Goal: Task Accomplishment & Management: Manage account settings

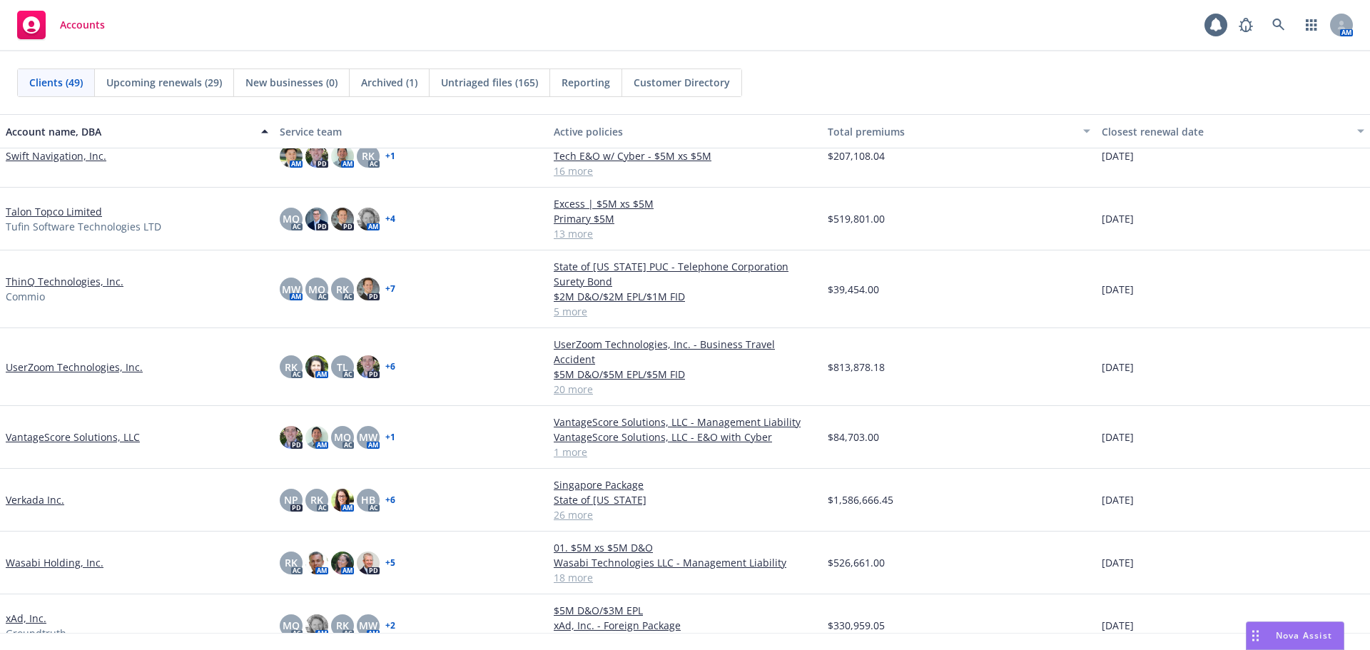
scroll to position [2378, 0]
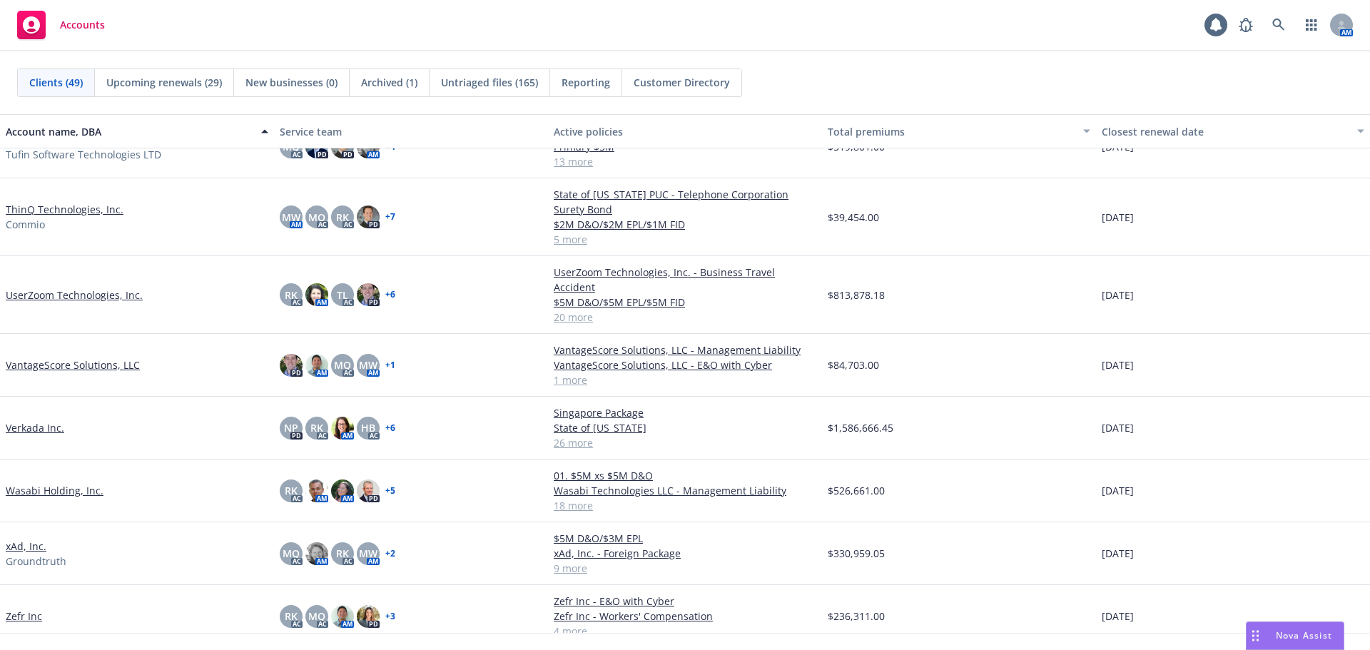
click at [89, 357] on link "VantageScore Solutions, LLC" at bounding box center [73, 364] width 134 height 15
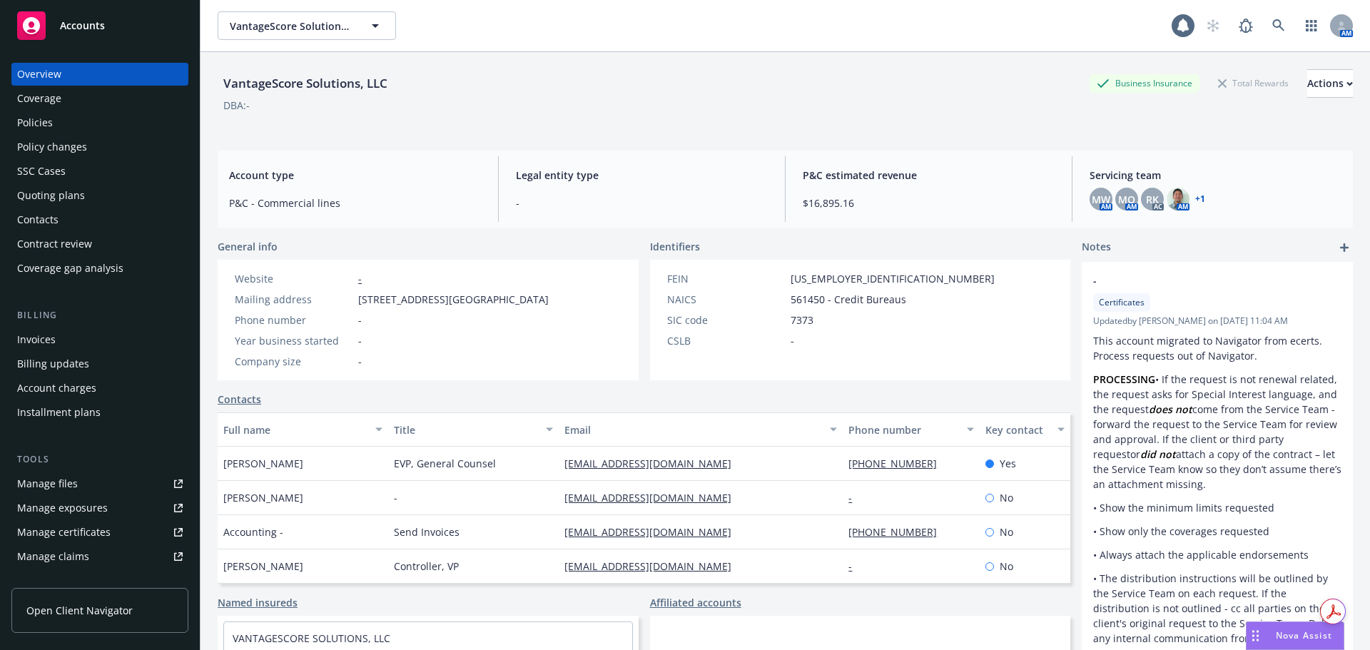
click at [110, 481] on link "Manage files" at bounding box center [99, 483] width 177 height 23
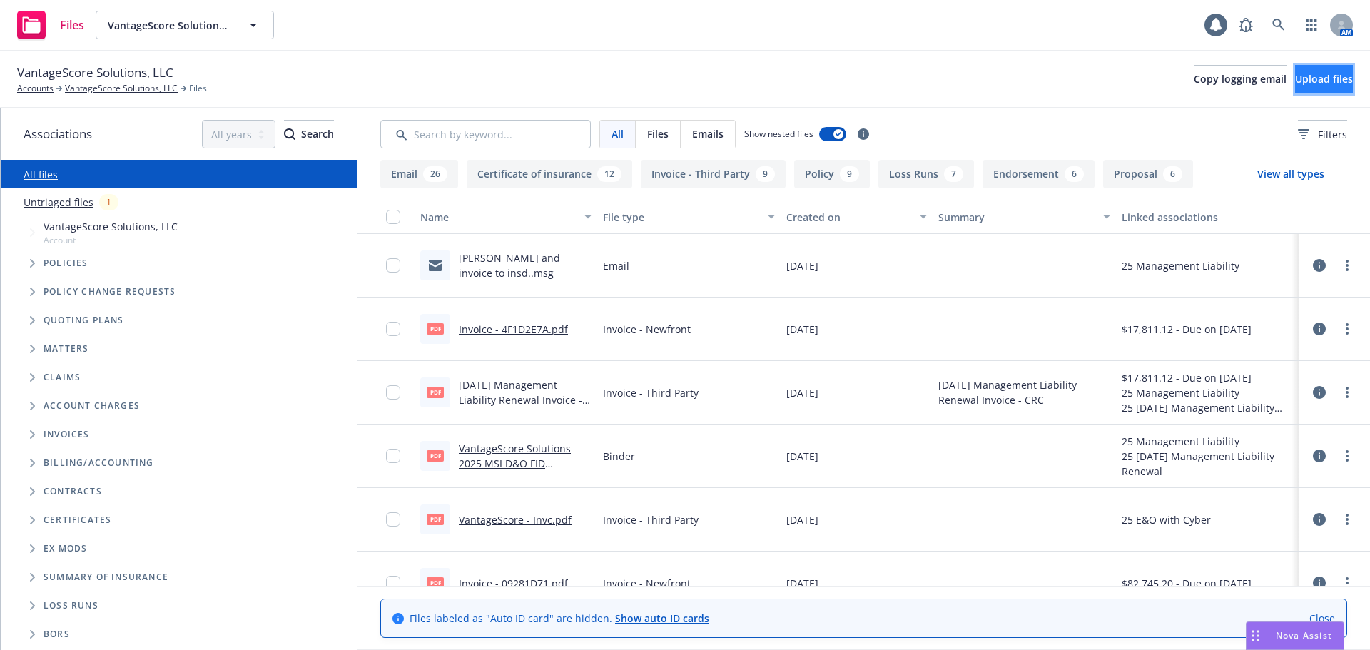
click at [1295, 86] on button "Upload files" at bounding box center [1324, 79] width 58 height 29
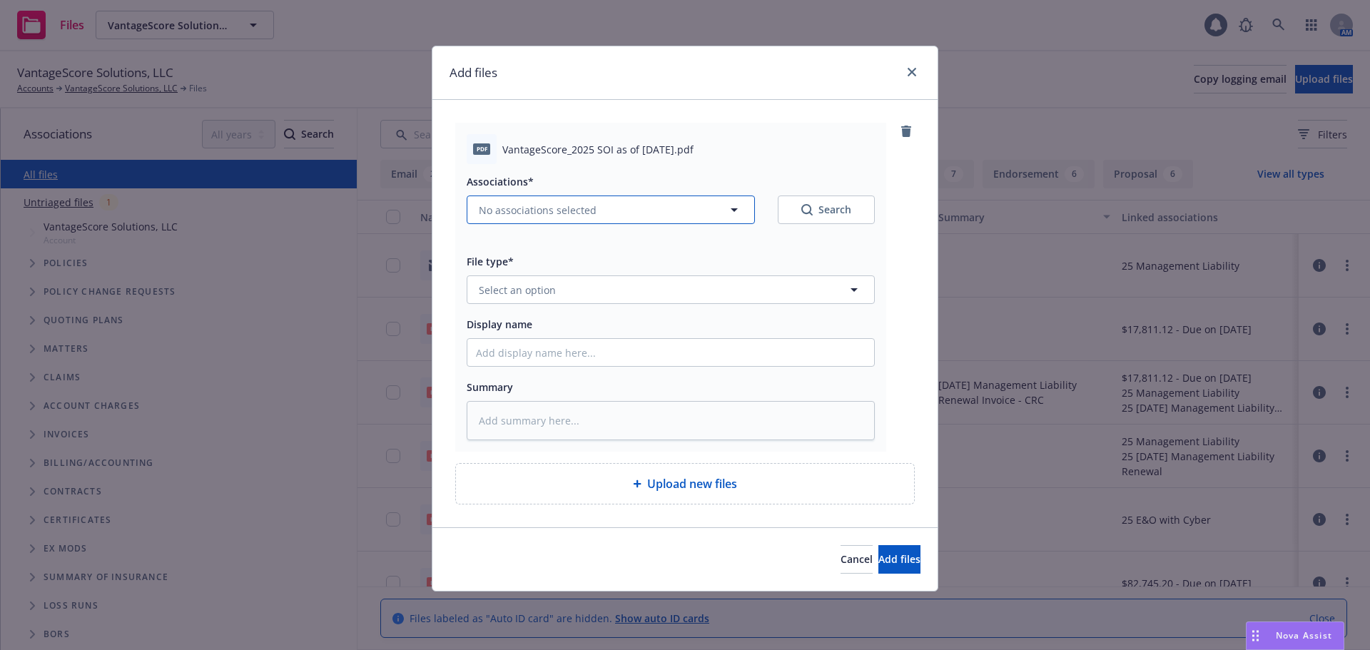
click at [536, 218] on button "No associations selected" at bounding box center [611, 209] width 288 height 29
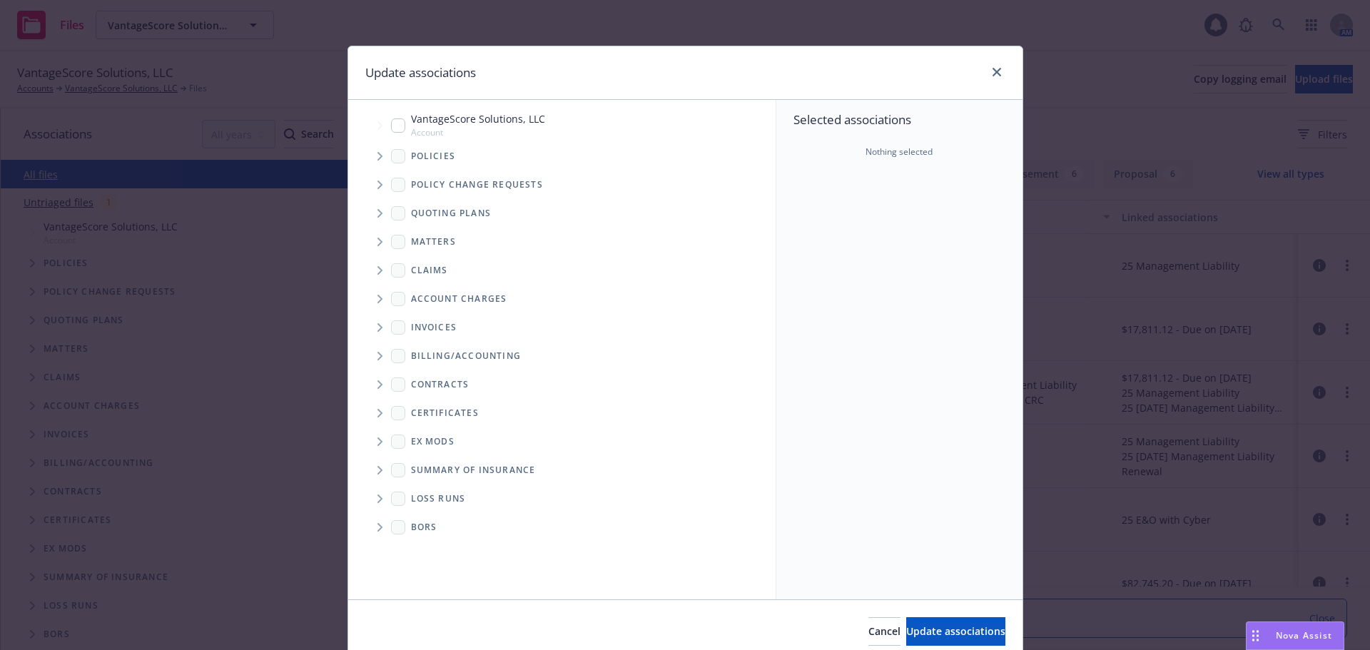
type textarea "x"
click at [394, 125] on input "Tree Example" at bounding box center [398, 125] width 14 height 14
checkbox input "true"
click at [947, 631] on span "Update associations" at bounding box center [955, 631] width 99 height 14
type textarea "x"
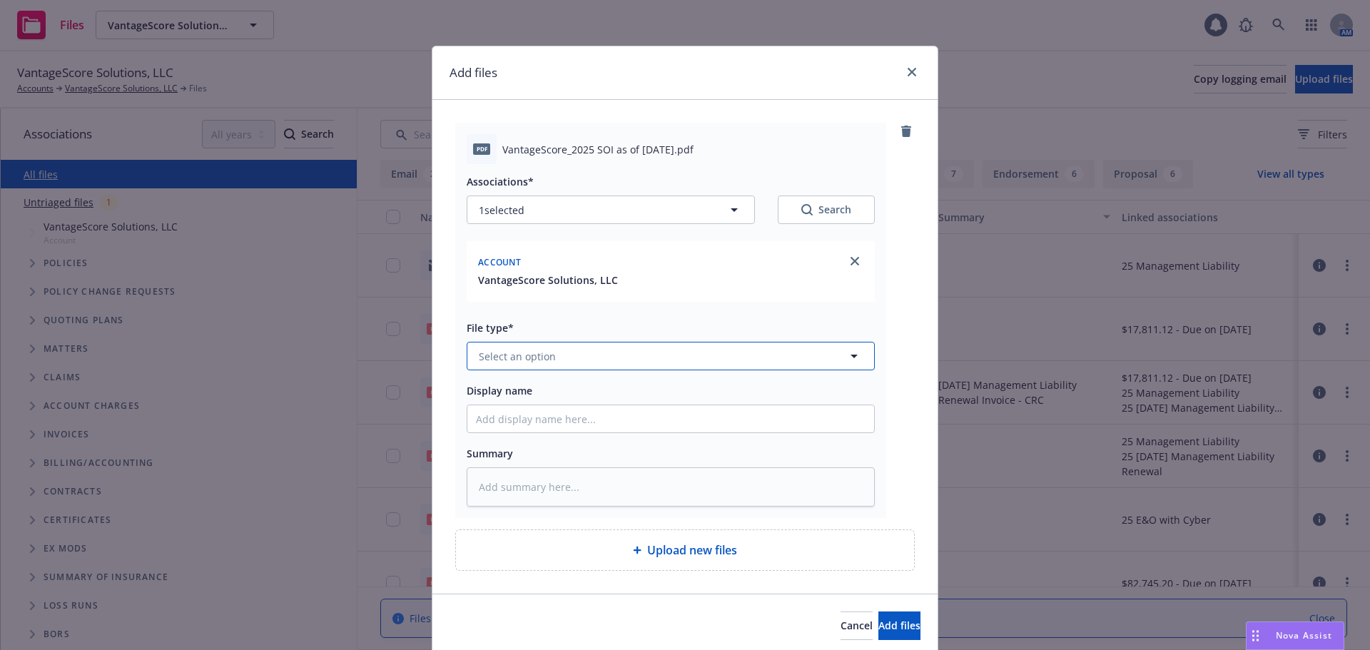
click at [552, 352] on button "Select an option" at bounding box center [671, 356] width 408 height 29
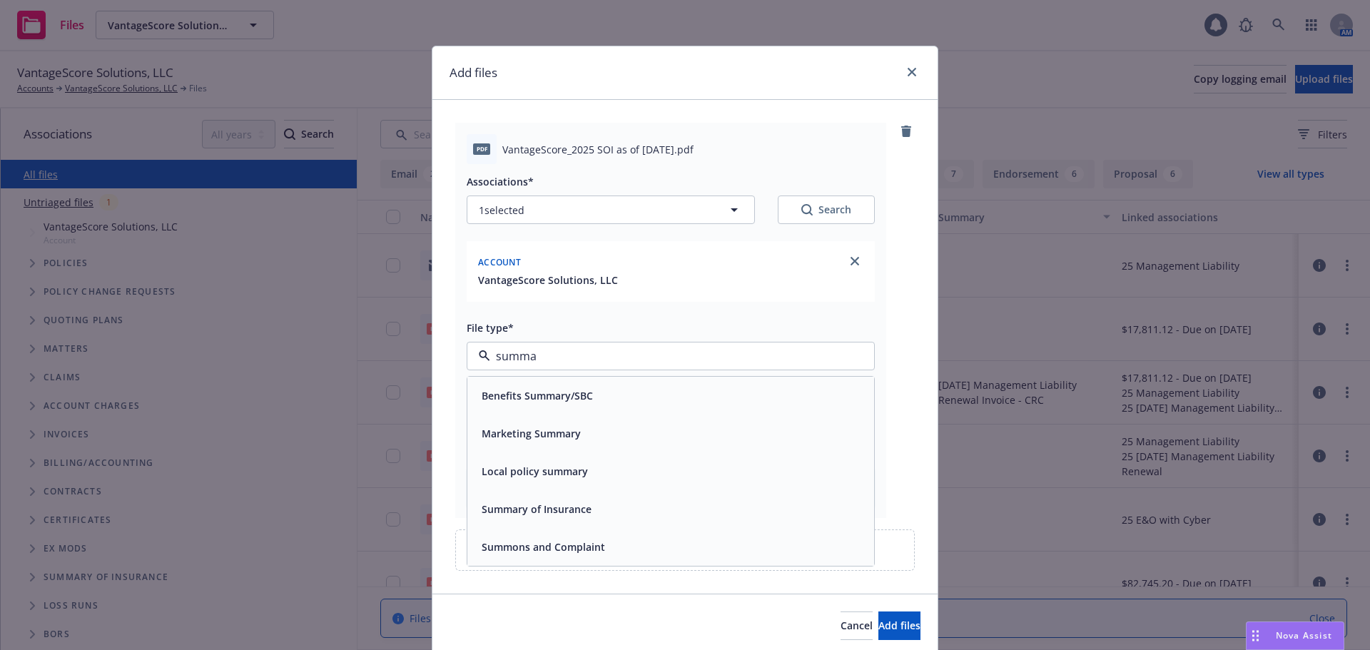
type input "summar"
click at [636, 515] on div "Summary of Insurance" at bounding box center [670, 509] width 389 height 21
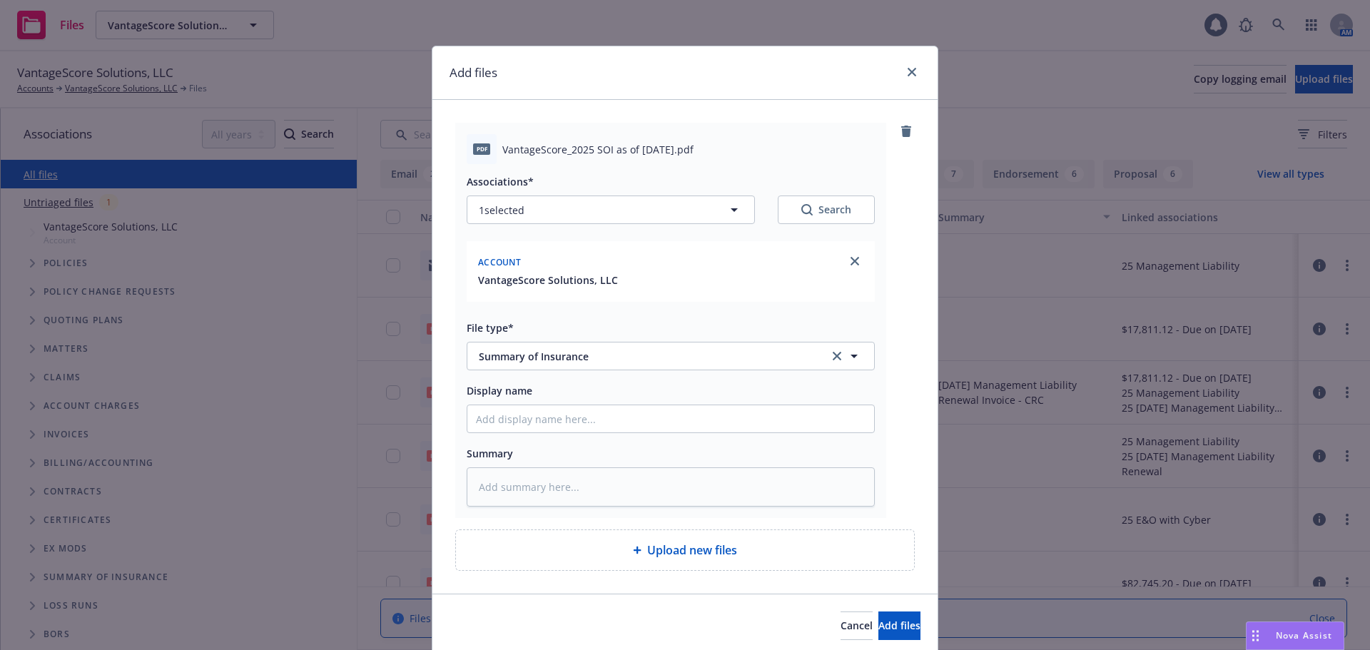
click at [897, 479] on div "pdf VantageScore_2025 SOI as of 8.14.2025.pdf Associations* 1 selected Search A…" at bounding box center [684, 320] width 459 height 395
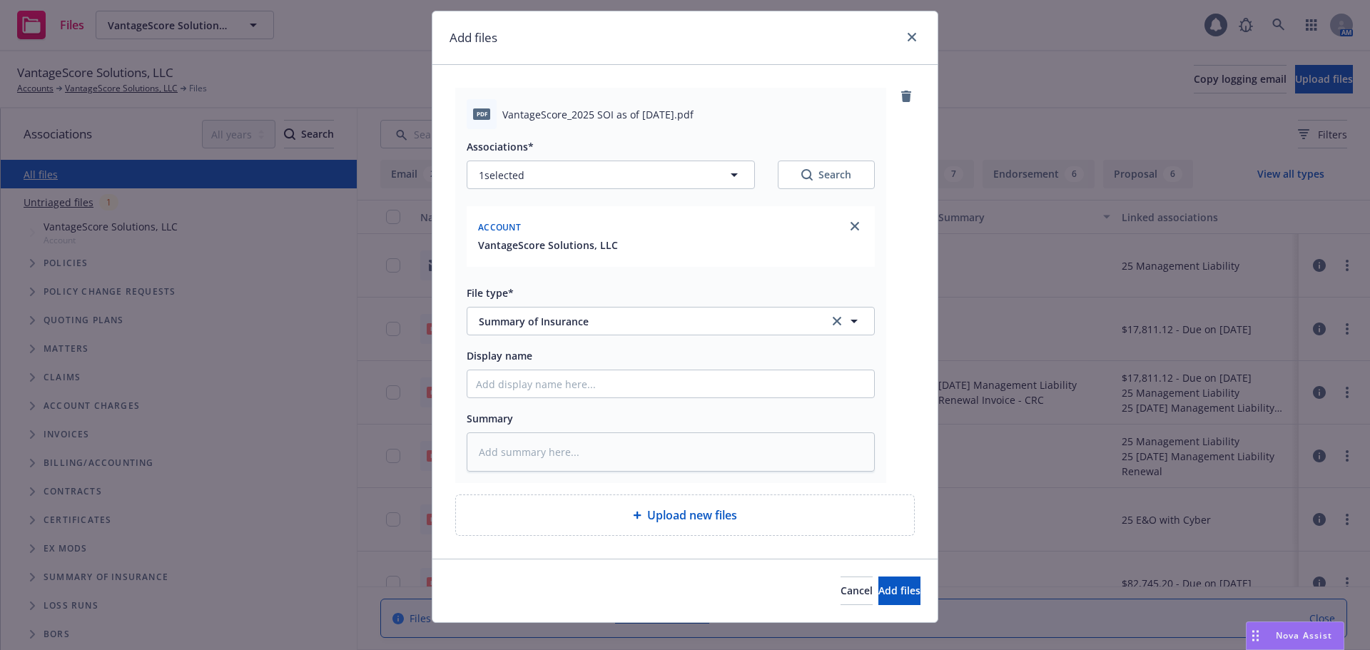
scroll to position [53, 0]
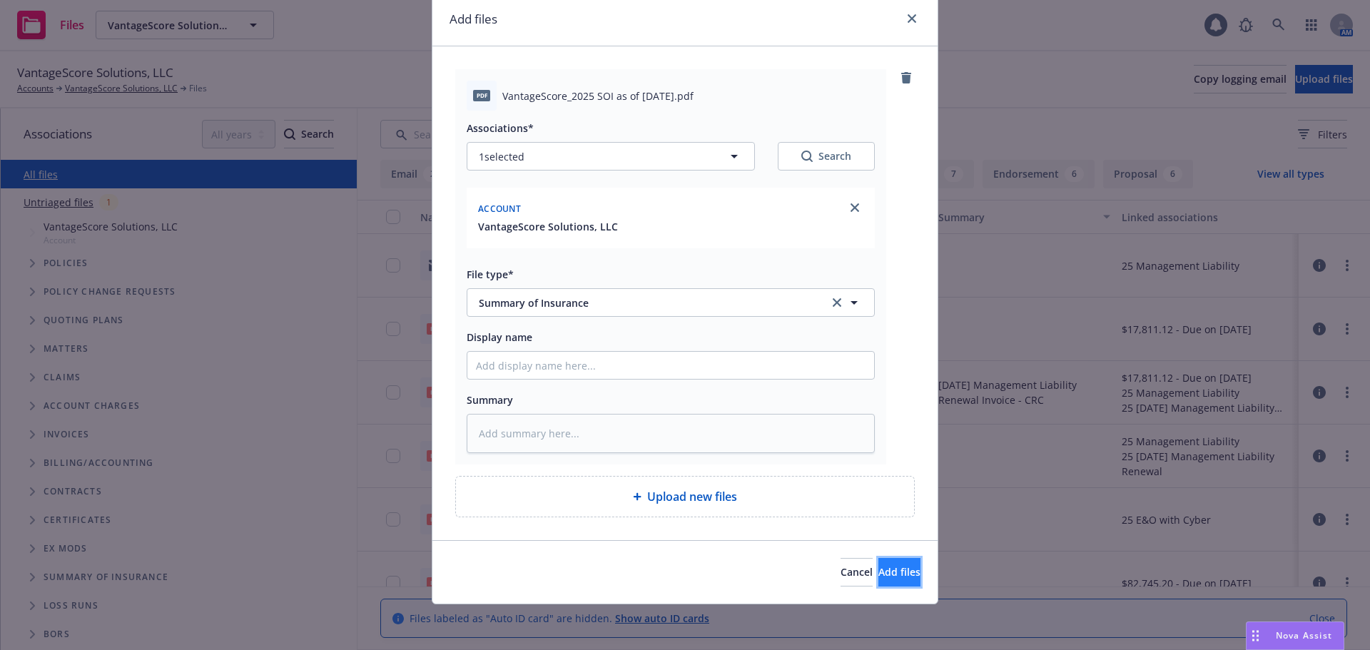
click at [902, 567] on button "Add files" at bounding box center [899, 572] width 42 height 29
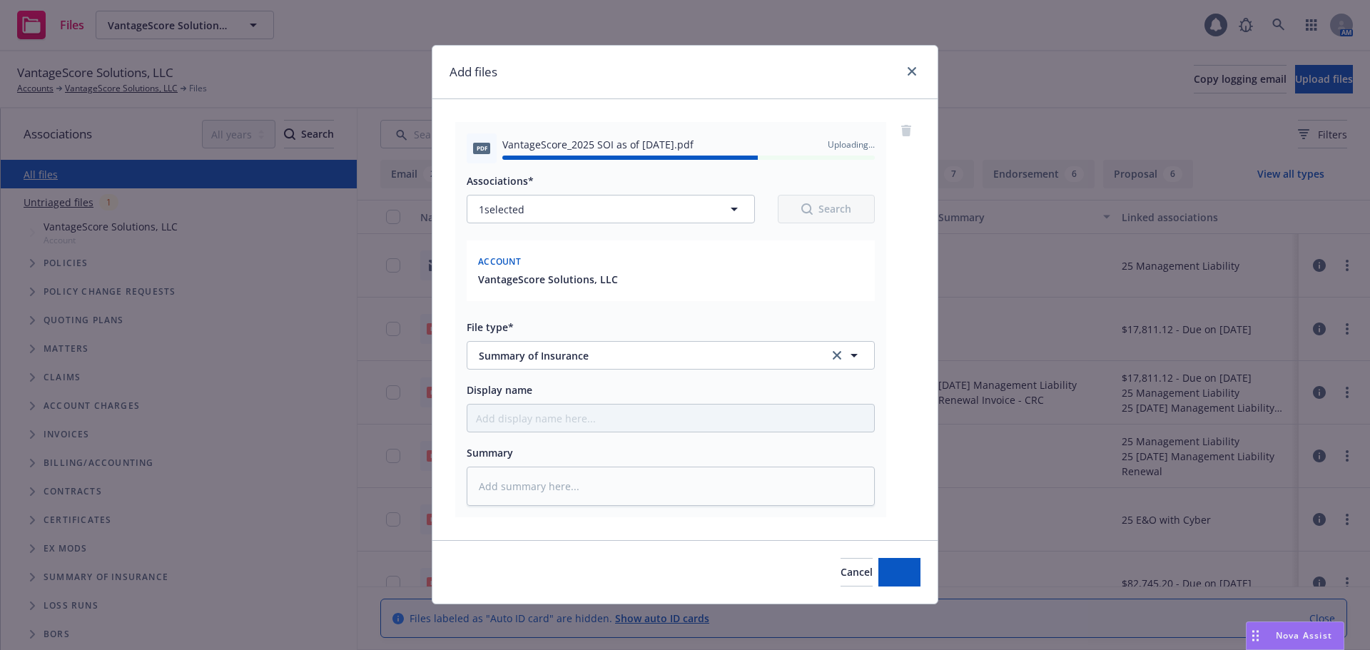
type textarea "x"
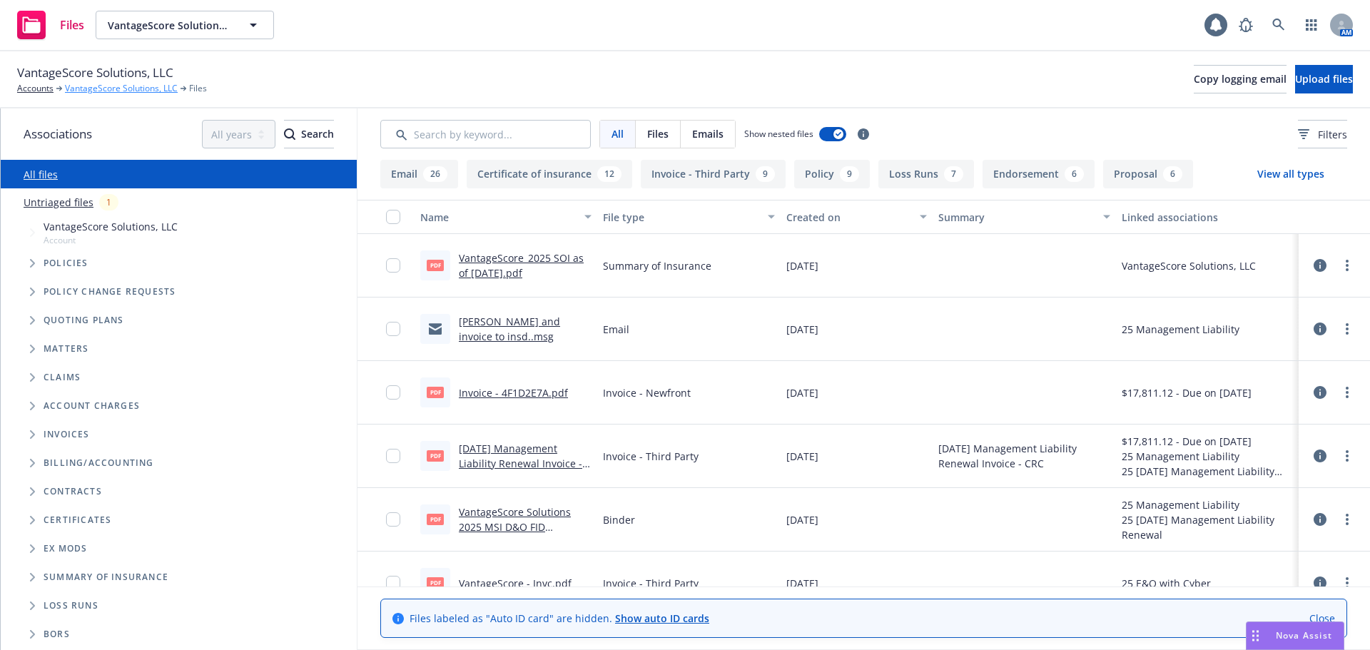
click at [125, 91] on link "VantageScore Solutions, LLC" at bounding box center [121, 88] width 113 height 13
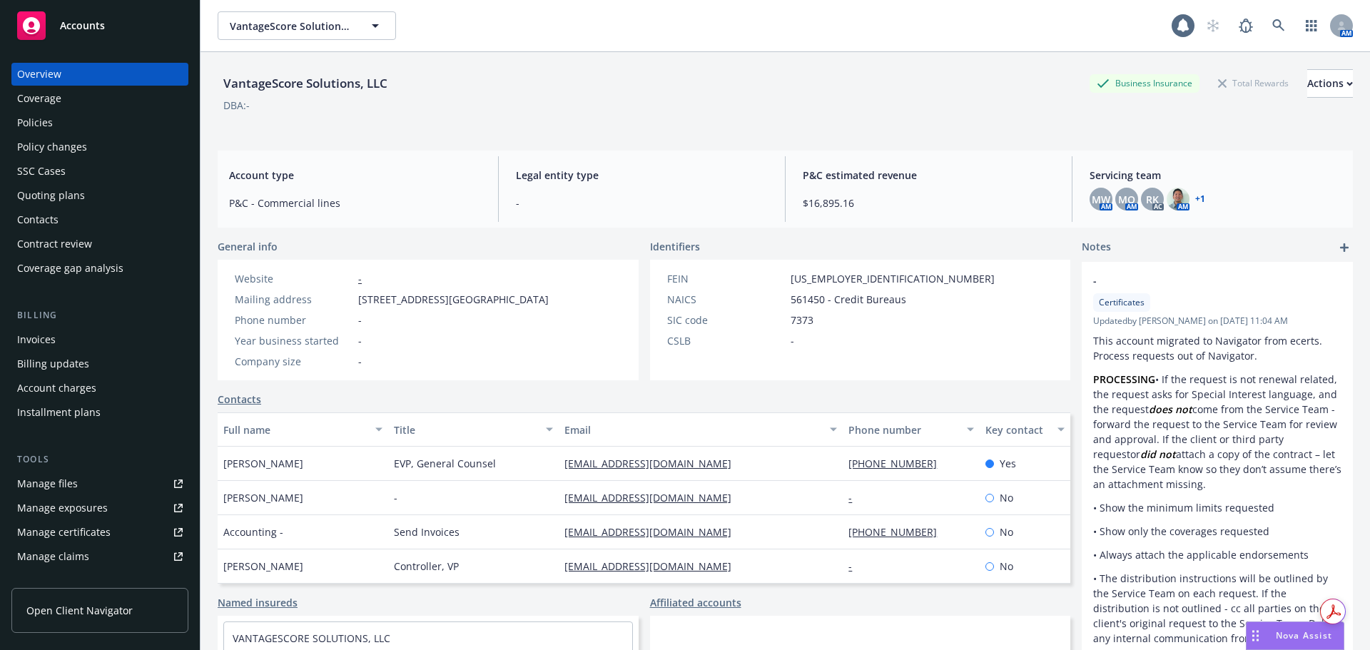
click at [130, 25] on div "Accounts" at bounding box center [99, 25] width 165 height 29
